Goal: Task Accomplishment & Management: Use online tool/utility

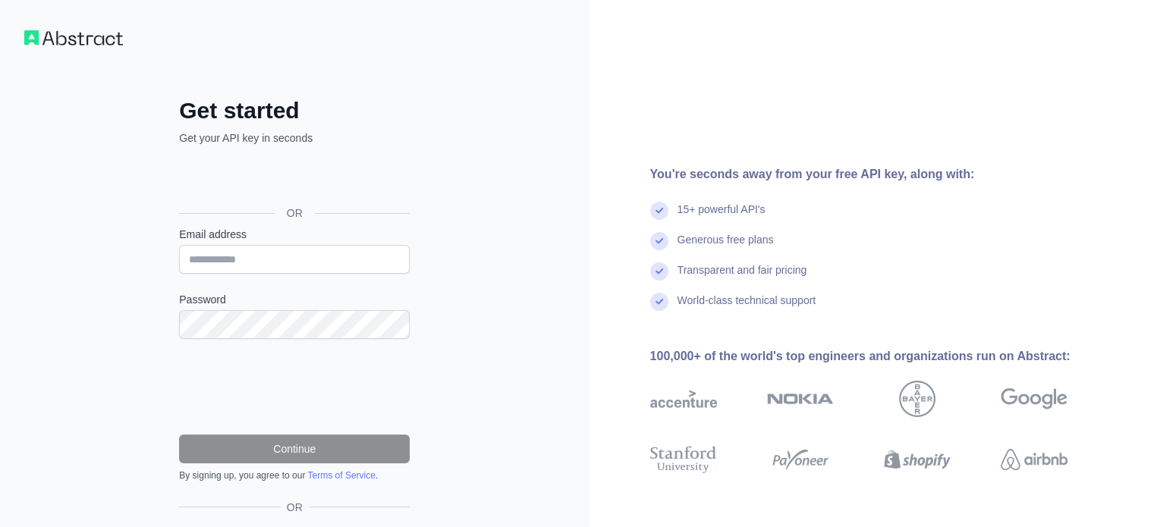
click at [273, 266] on input "Email address" at bounding box center [294, 259] width 231 height 29
type input "**********"
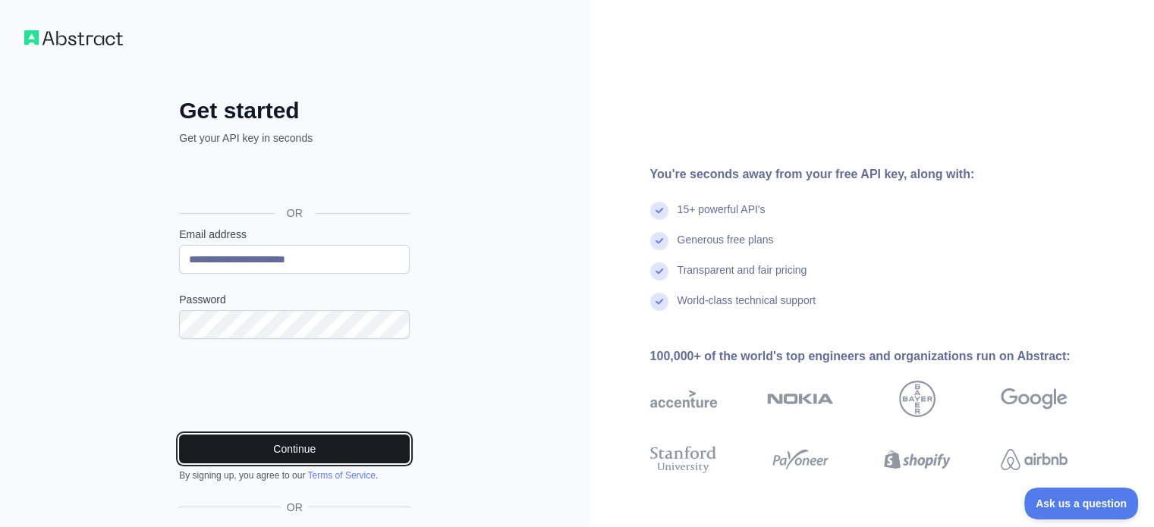
click at [262, 446] on button "Continue" at bounding box center [294, 449] width 231 height 29
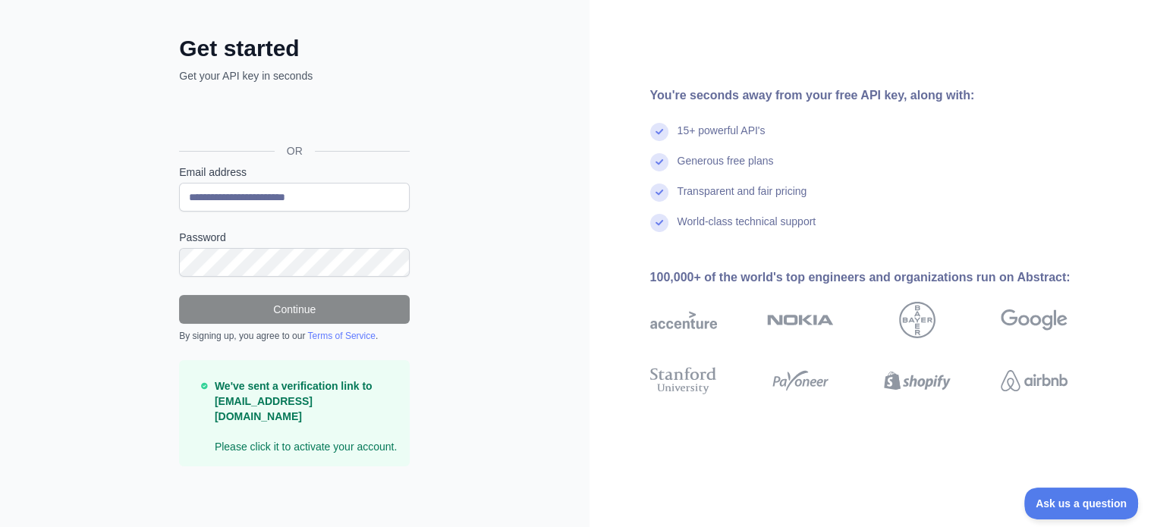
scroll to position [45, 0]
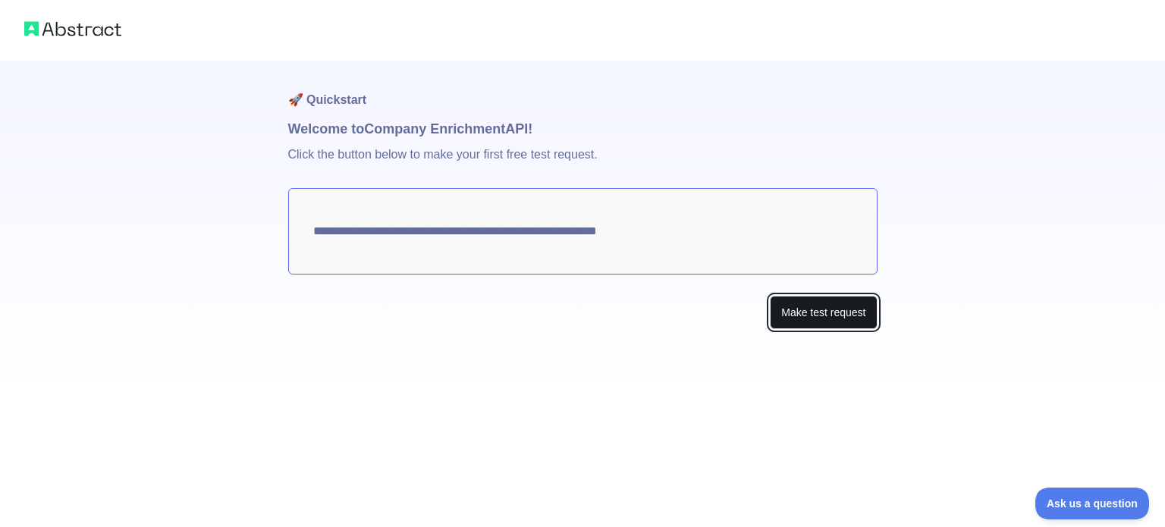
click at [815, 317] on button "Make test request" at bounding box center [823, 313] width 107 height 34
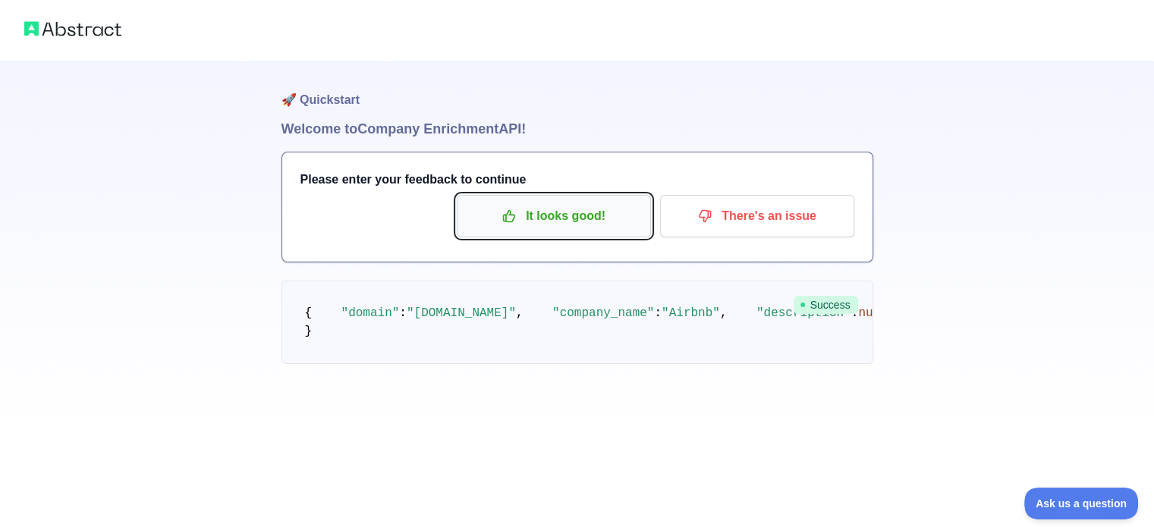
click at [489, 233] on button "It looks good!" at bounding box center [554, 216] width 194 height 42
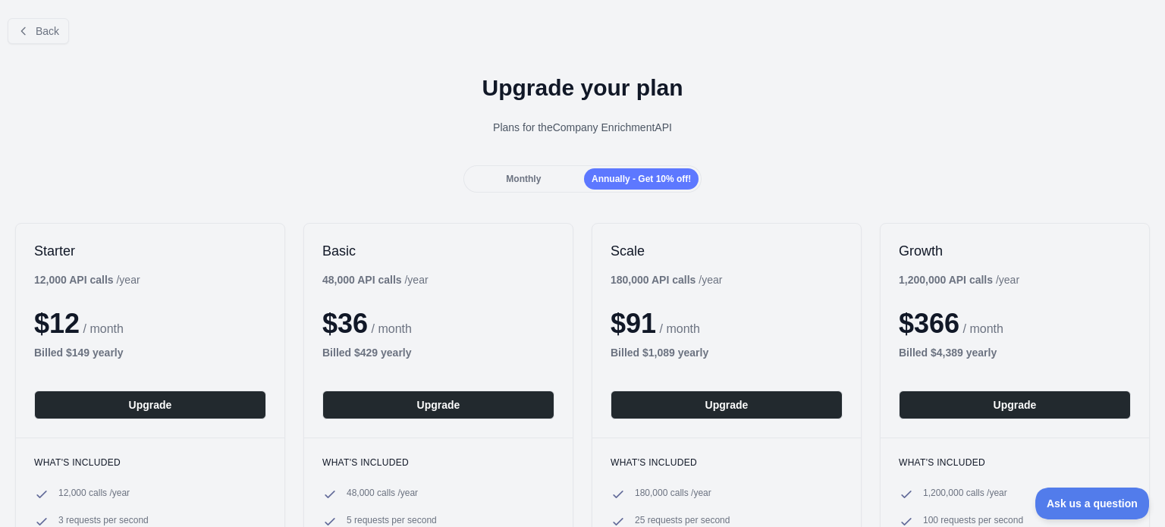
click at [546, 166] on div "Monthly Annually - Get 10% off!" at bounding box center [583, 178] width 239 height 27
click at [32, 37] on button "Back" at bounding box center [38, 31] width 61 height 26
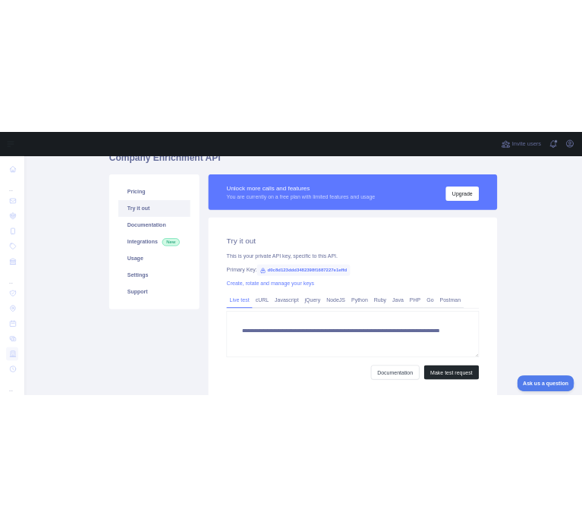
scroll to position [78, 0]
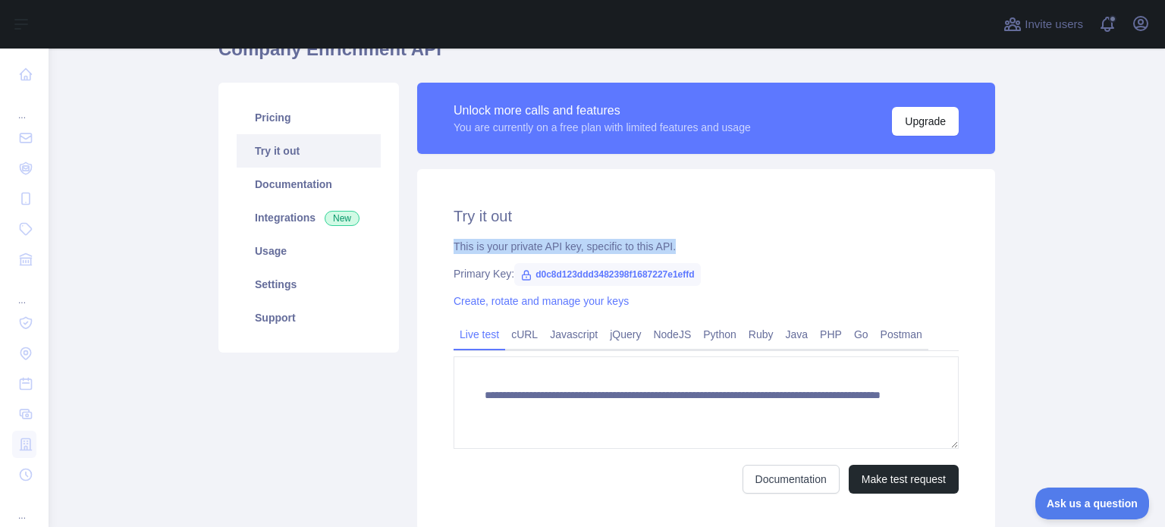
drag, startPoint x: 444, startPoint y: 243, endPoint x: 668, endPoint y: 237, distance: 224.6
click at [668, 237] on div "**********" at bounding box center [706, 349] width 578 height 361
copy div "This is your private API key, specific to this API."
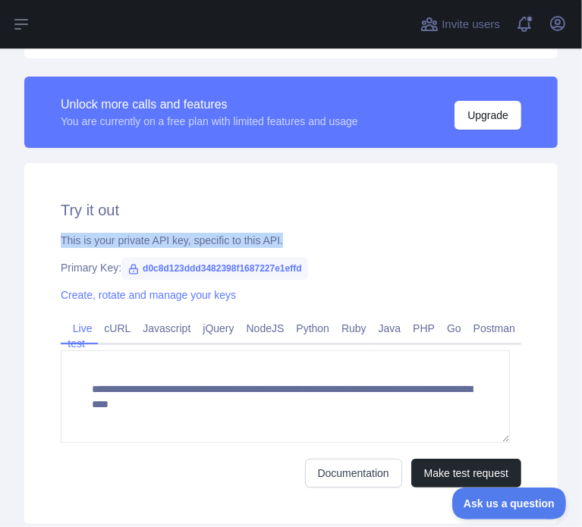
scroll to position [373, 0]
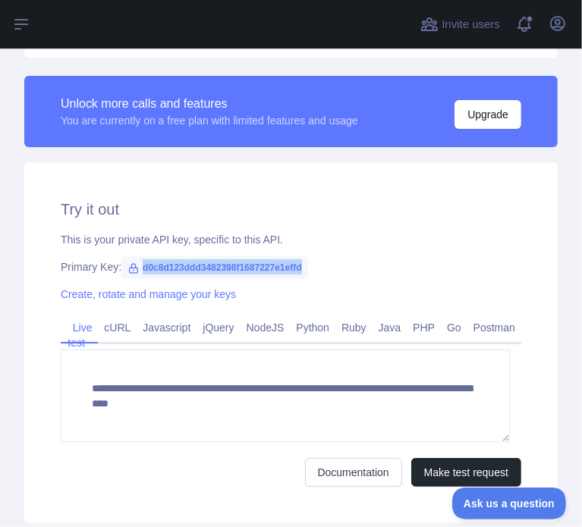
drag, startPoint x: 140, startPoint y: 267, endPoint x: 307, endPoint y: 272, distance: 167.0
click at [307, 272] on span "d0c8d123ddd3482398f1687227e1effd" at bounding box center [214, 267] width 186 height 23
copy span "d0c8d123ddd3482398f1687227e1effd"
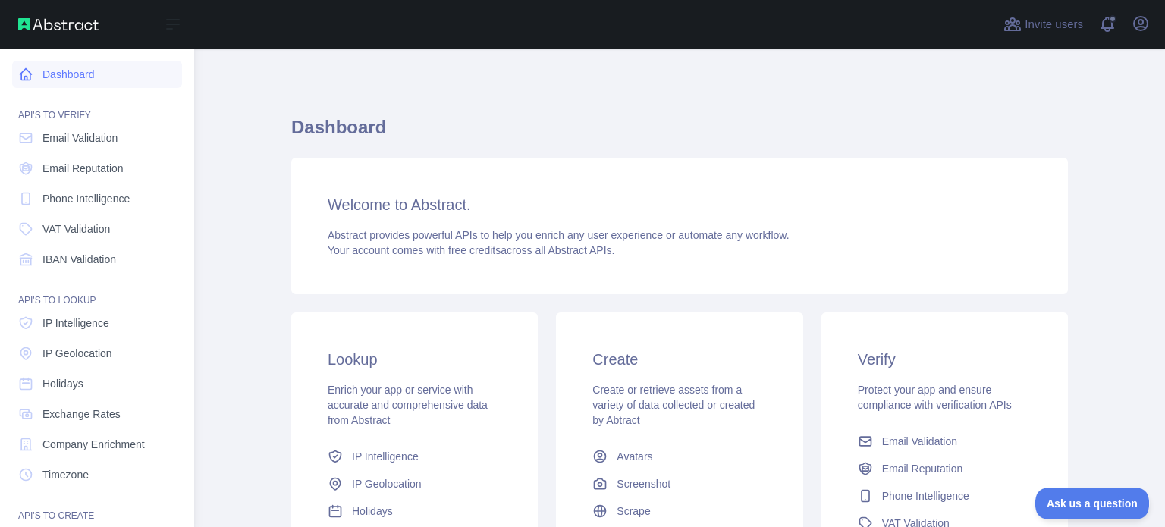
click at [77, 83] on link "Dashboard" at bounding box center [97, 74] width 170 height 27
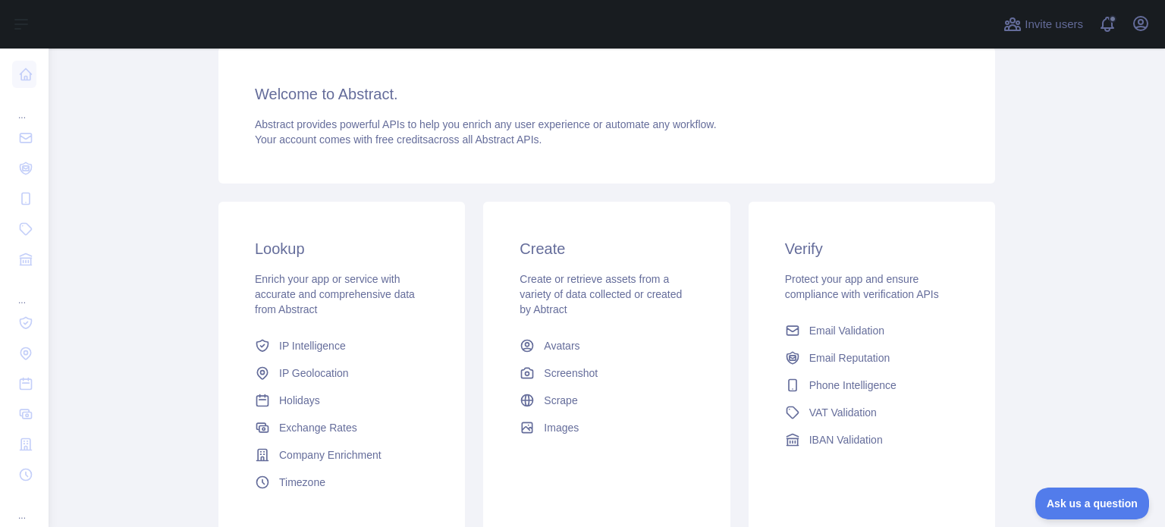
scroll to position [228, 0]
